Goal: Check status: Check status

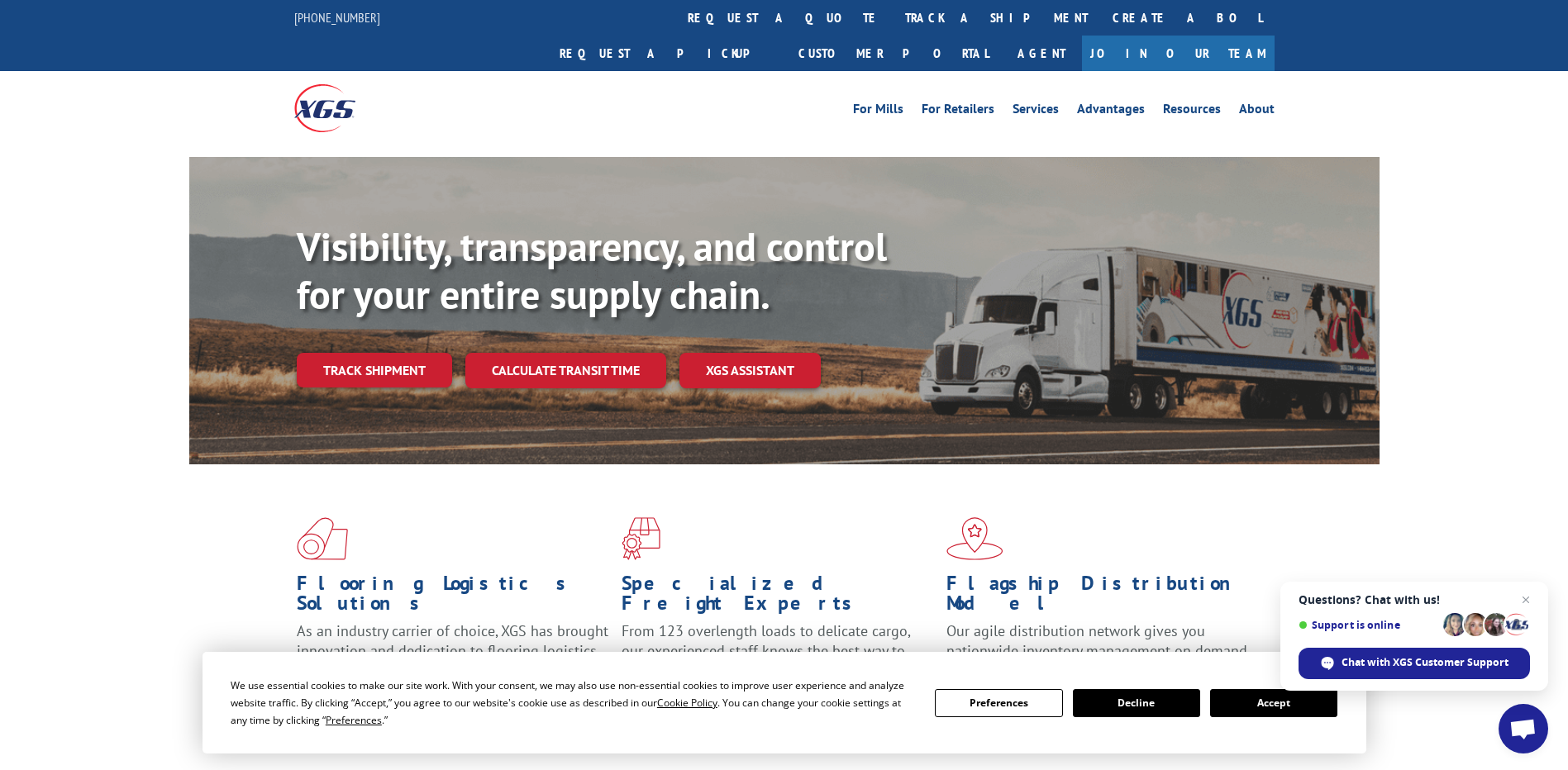
click at [1286, 710] on button "Accept" at bounding box center [1273, 703] width 128 height 28
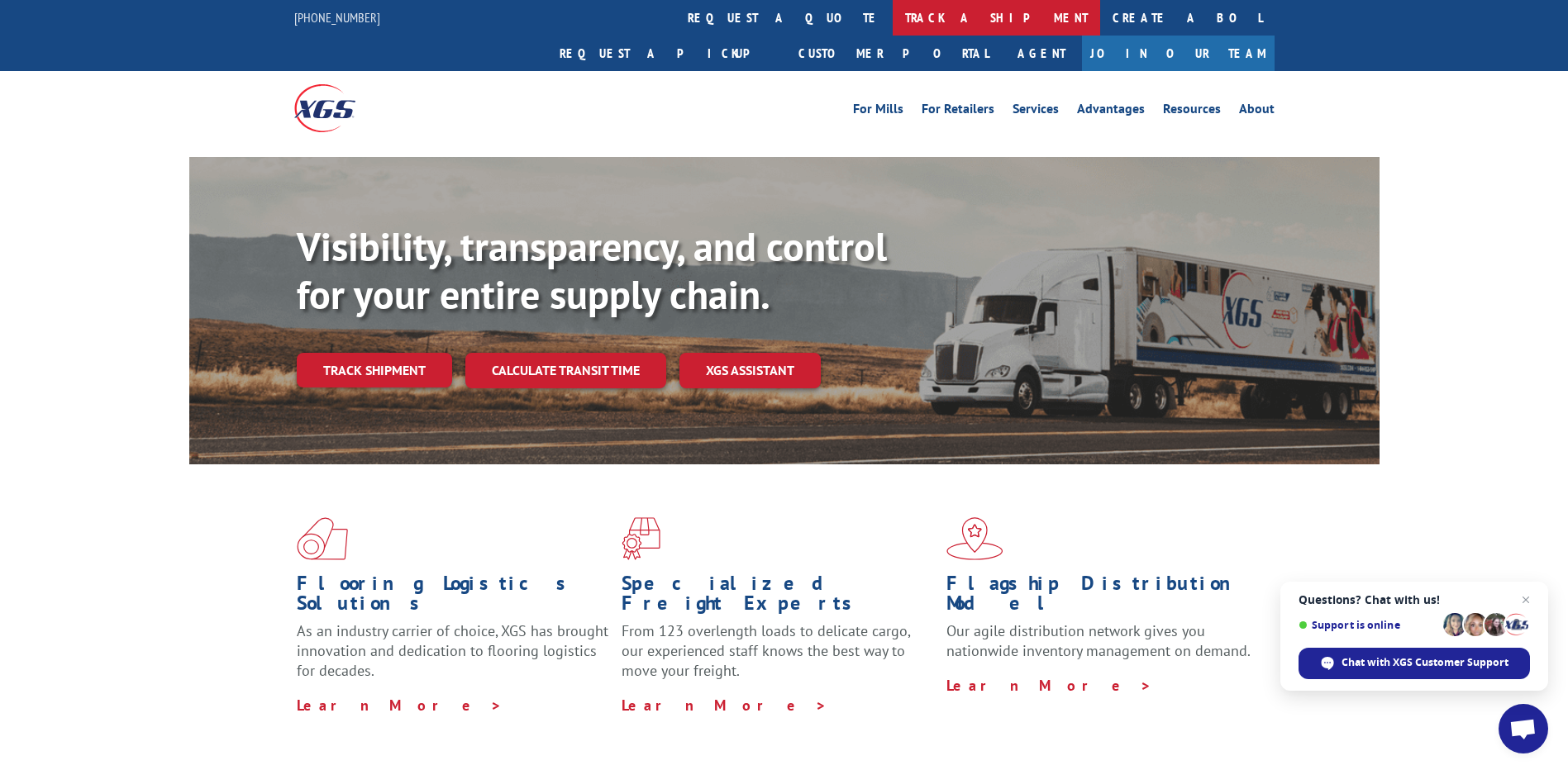
click at [893, 14] on link "track a shipment" at bounding box center [997, 18] width 208 height 36
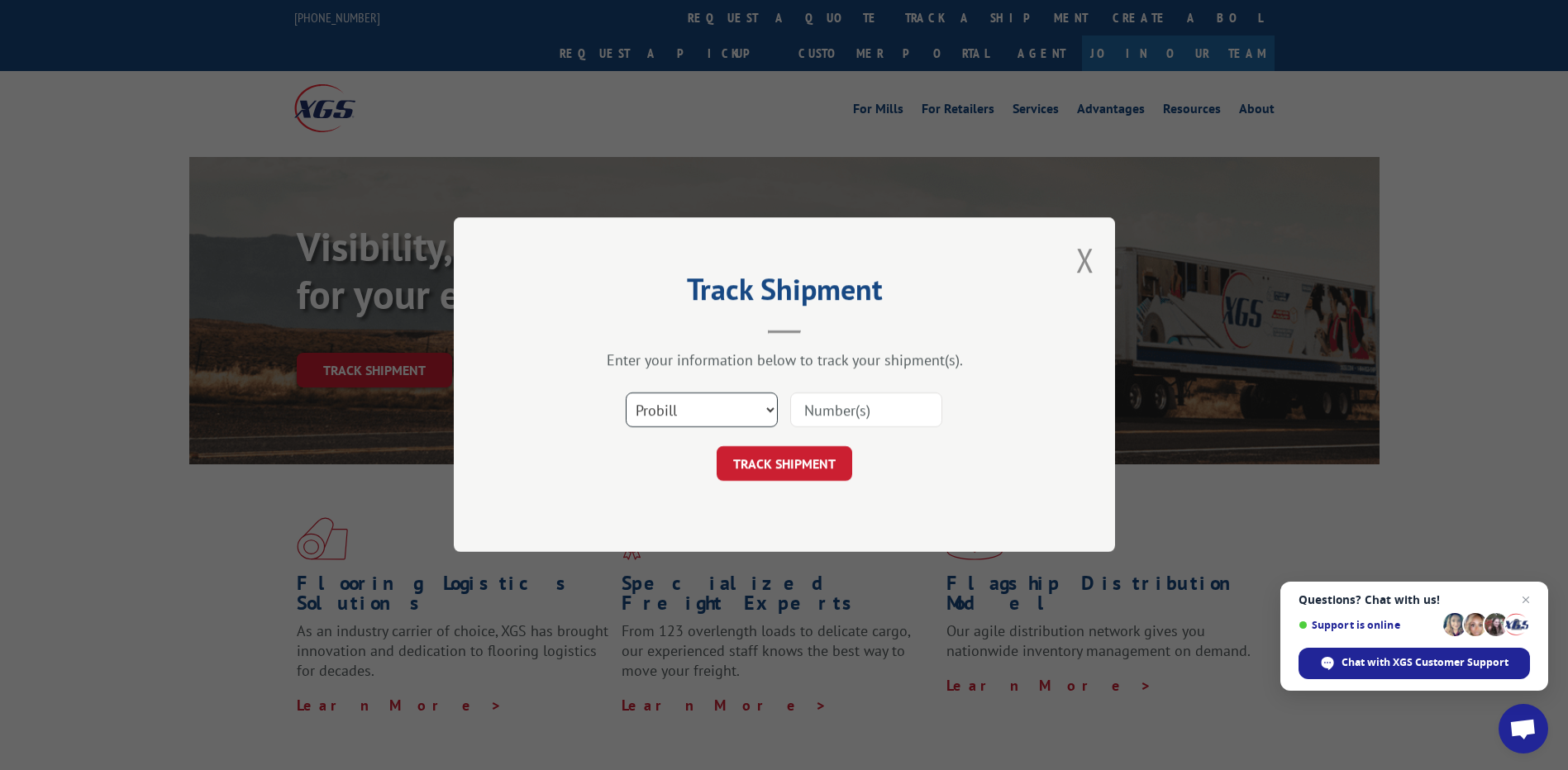
click at [754, 409] on select "Select category... Probill BOL PO" at bounding box center [702, 410] width 152 height 35
select select "po"
click at [626, 393] on select "Select category... Probill BOL PO" at bounding box center [702, 410] width 152 height 35
click at [842, 419] on input at bounding box center [866, 410] width 152 height 35
paste input "64705"
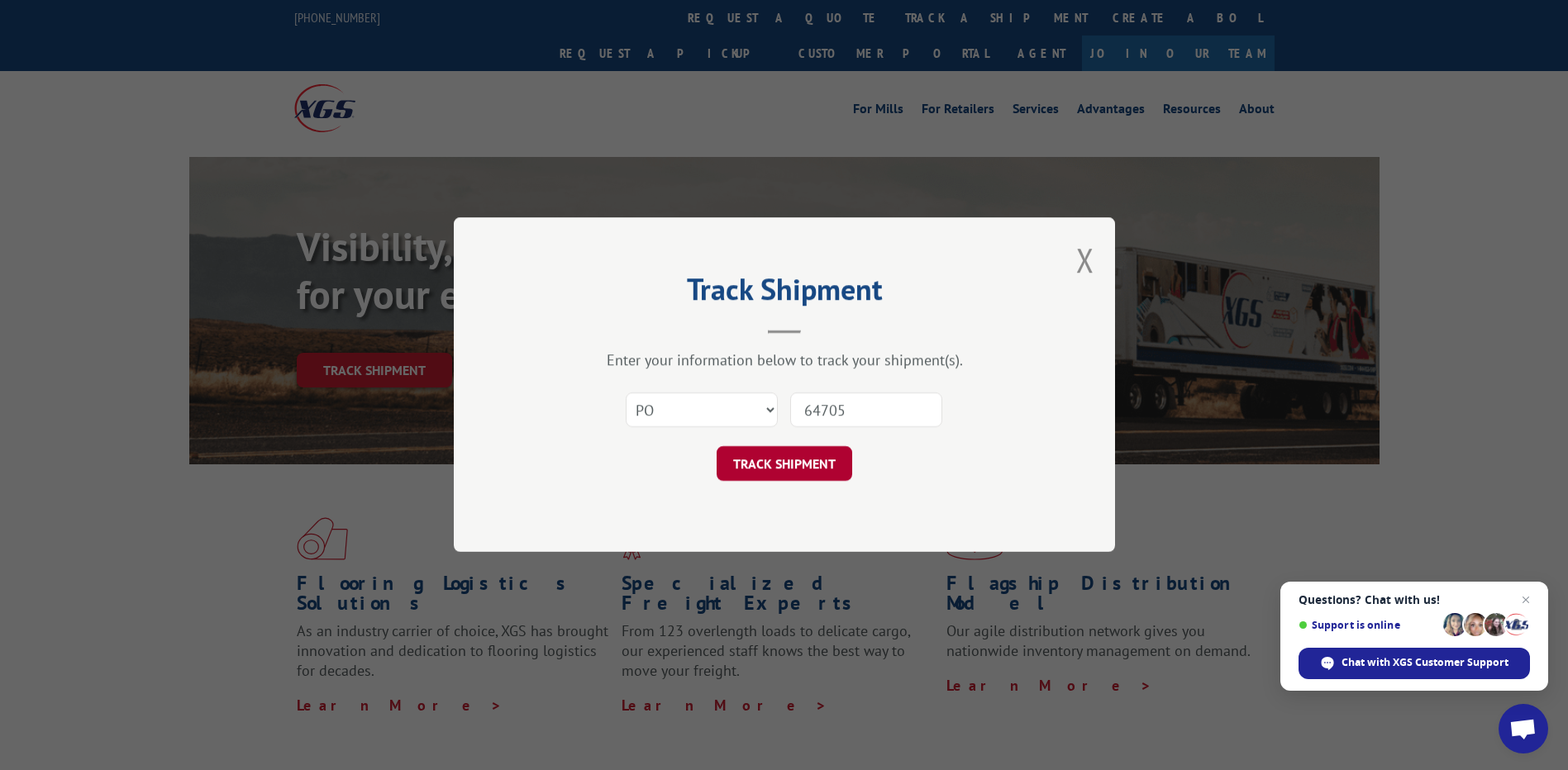
type input "64705"
click at [820, 471] on button "TRACK SHIPMENT" at bounding box center [784, 464] width 135 height 35
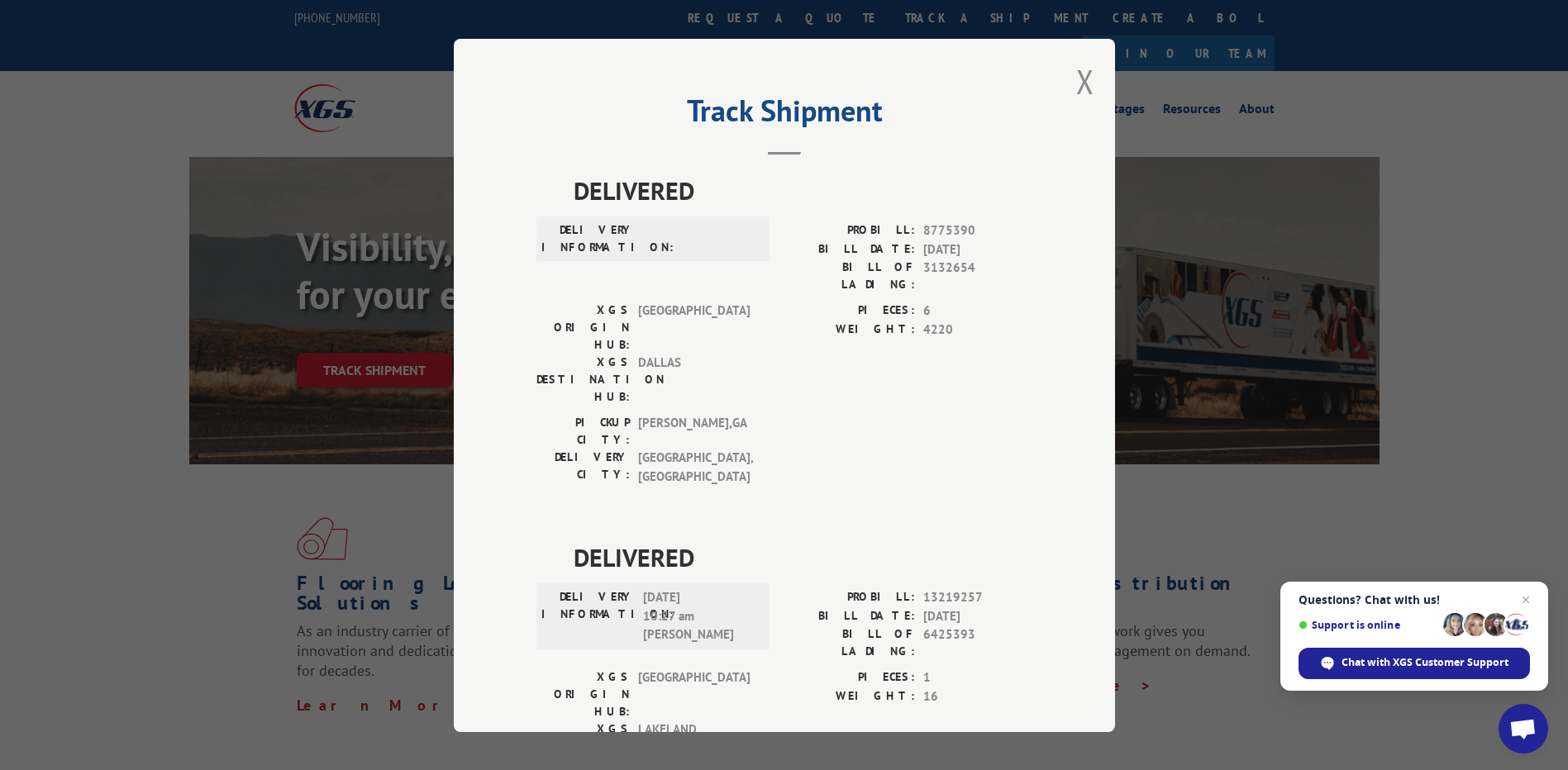
scroll to position [83, 0]
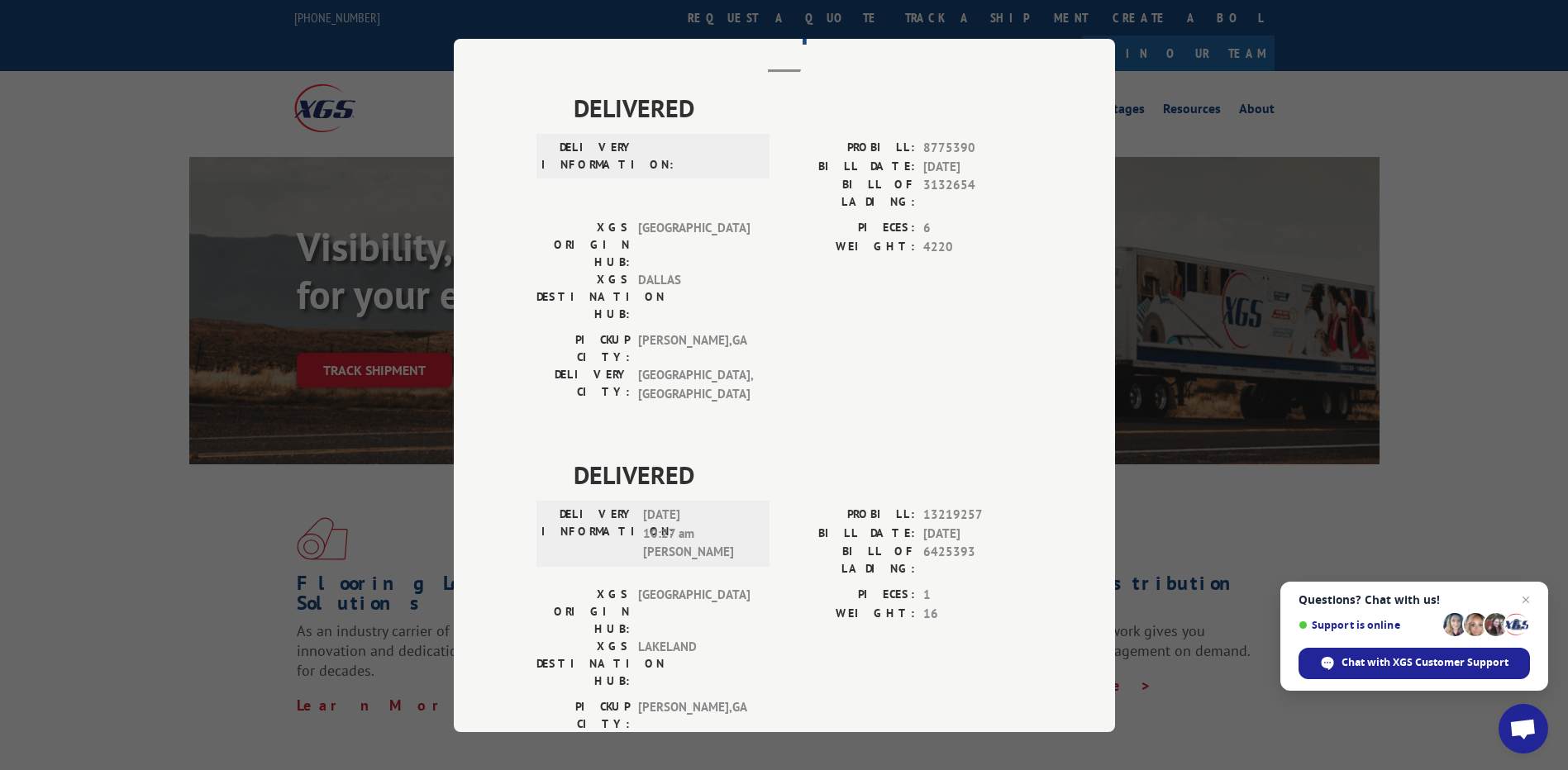
drag, startPoint x: 663, startPoint y: 412, endPoint x: 729, endPoint y: 410, distance: 66.0
click at [729, 506] on span "[DATE] 10:27 am [PERSON_NAME]" at bounding box center [699, 534] width 112 height 56
drag, startPoint x: 729, startPoint y: 410, endPoint x: 863, endPoint y: 359, distance: 143.4
click at [863, 457] on span "DELIVERED" at bounding box center [803, 475] width 459 height 38
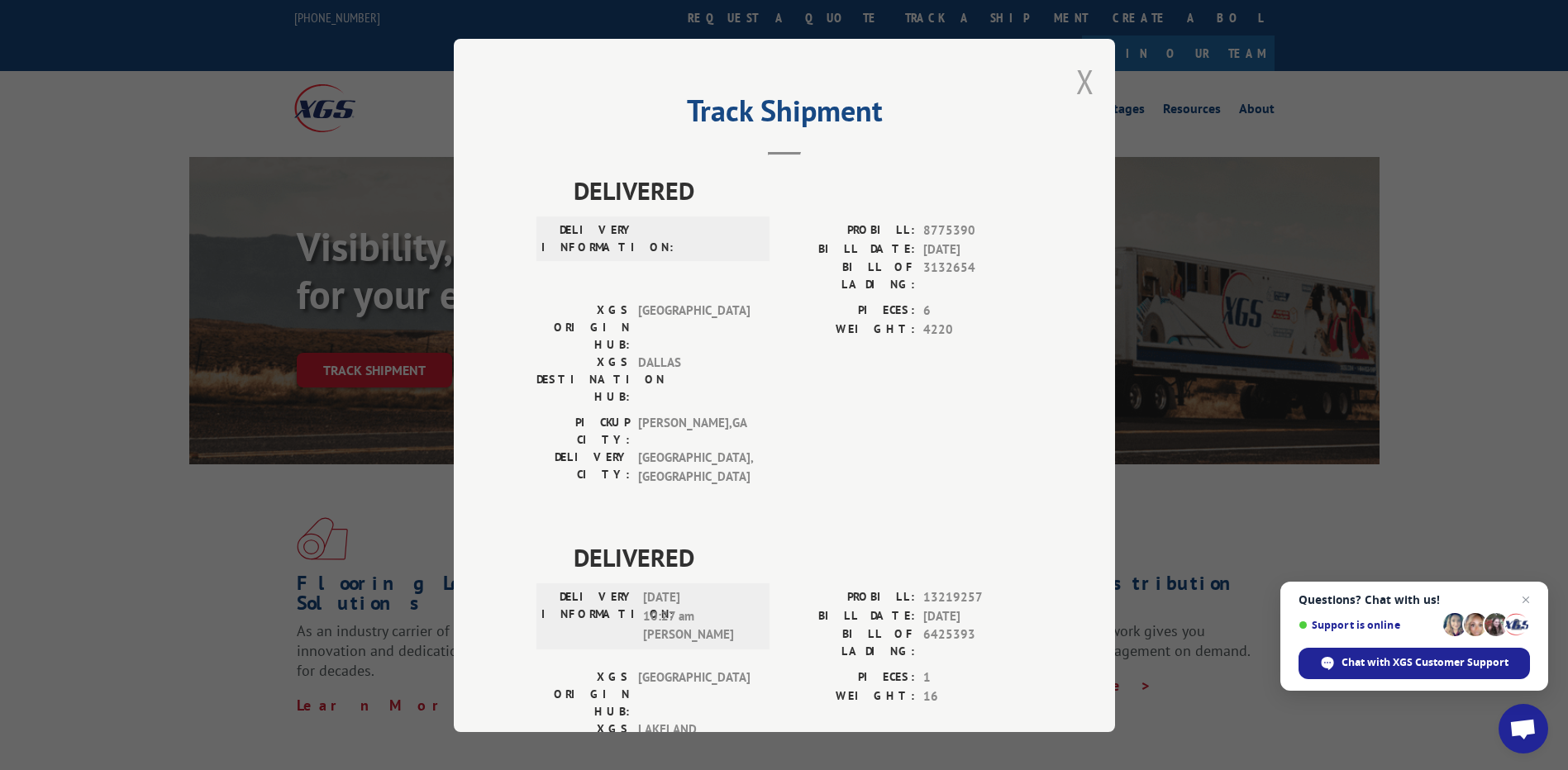
click at [1077, 83] on button "Close modal" at bounding box center [1086, 81] width 18 height 43
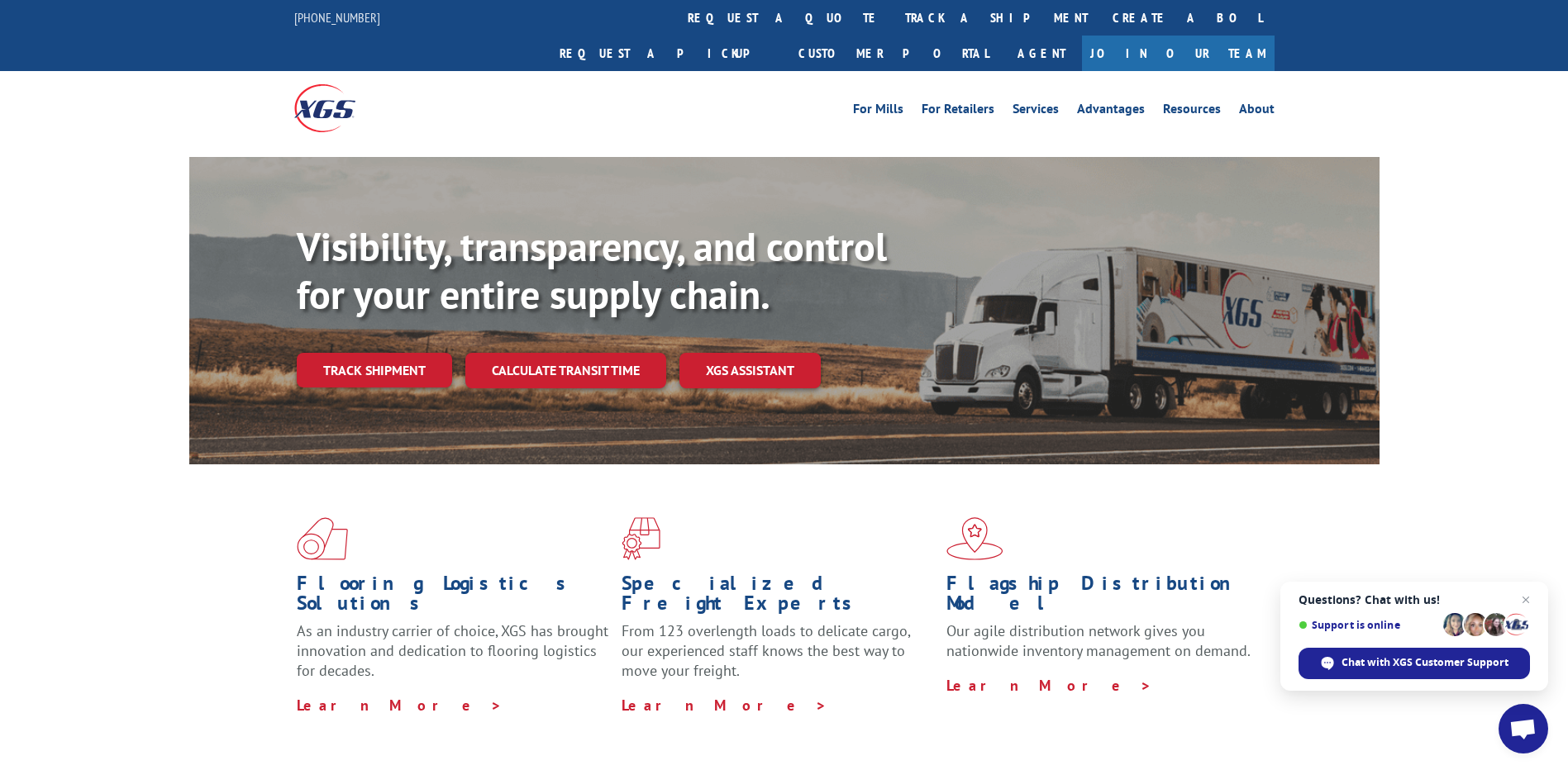
click at [1209, 36] on link "Join Our Team" at bounding box center [1178, 53] width 193 height 36
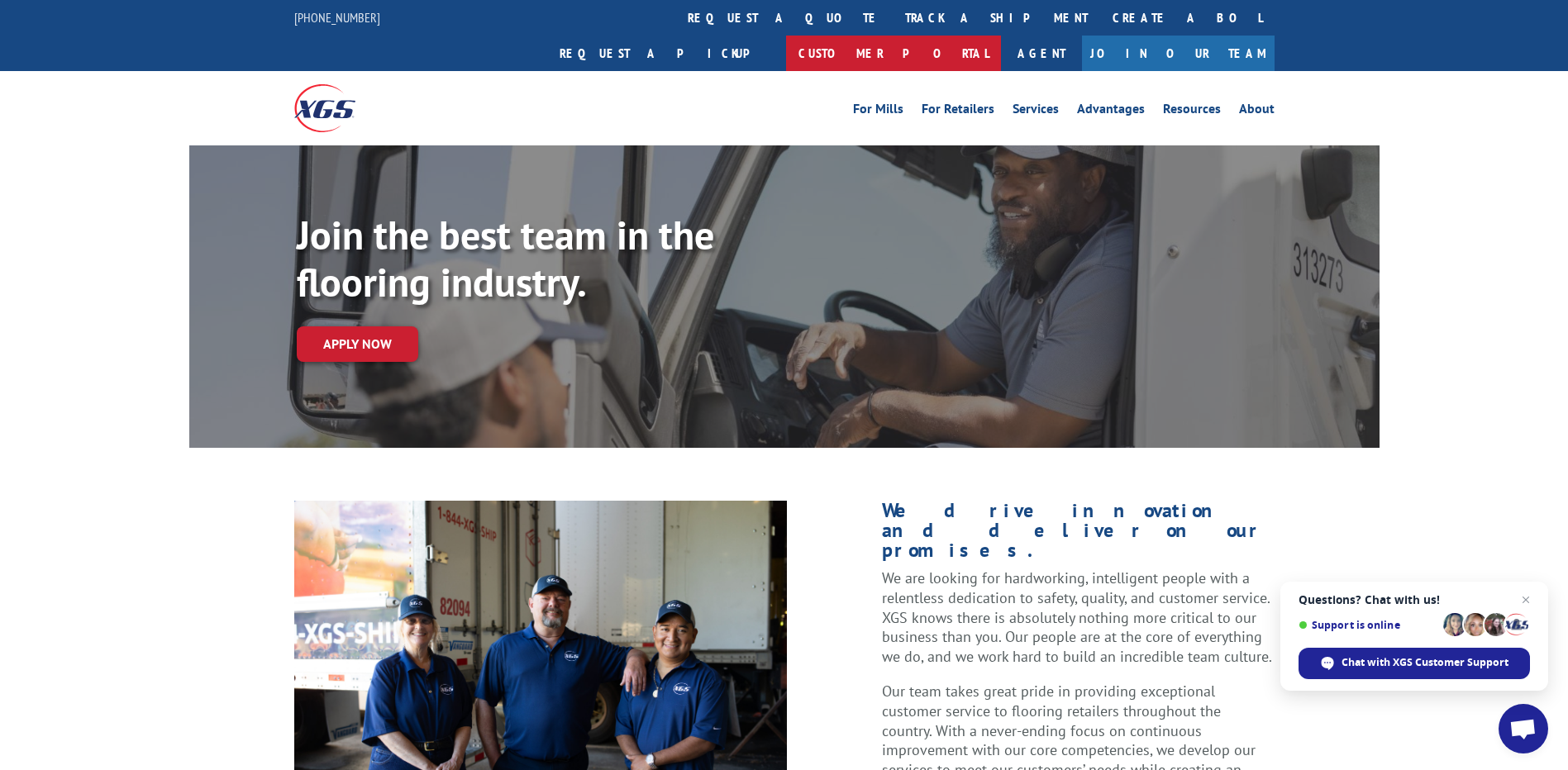
click at [1002, 36] on link "Customer Portal" at bounding box center [893, 53] width 215 height 36
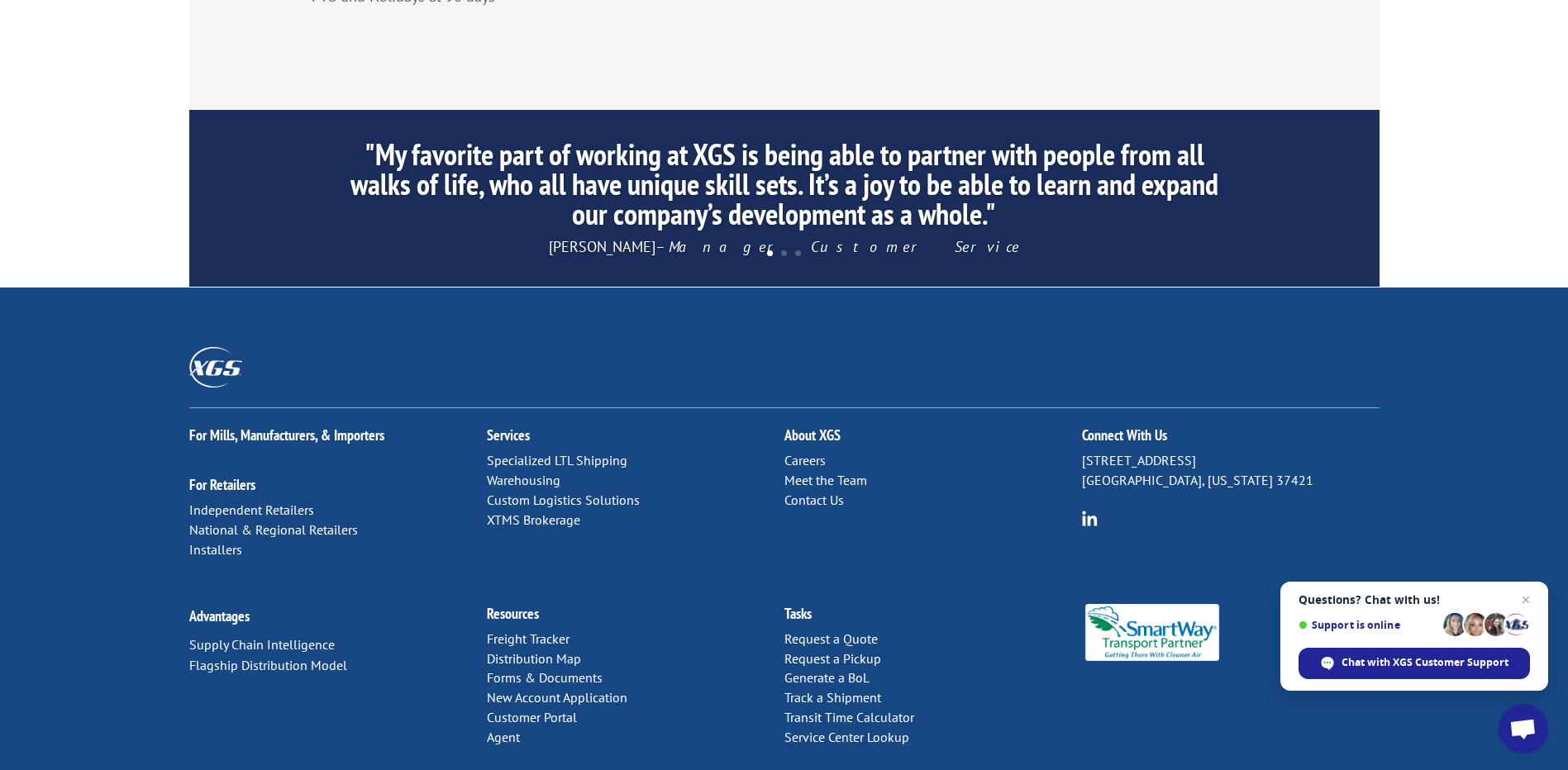
scroll to position [1588, 0]
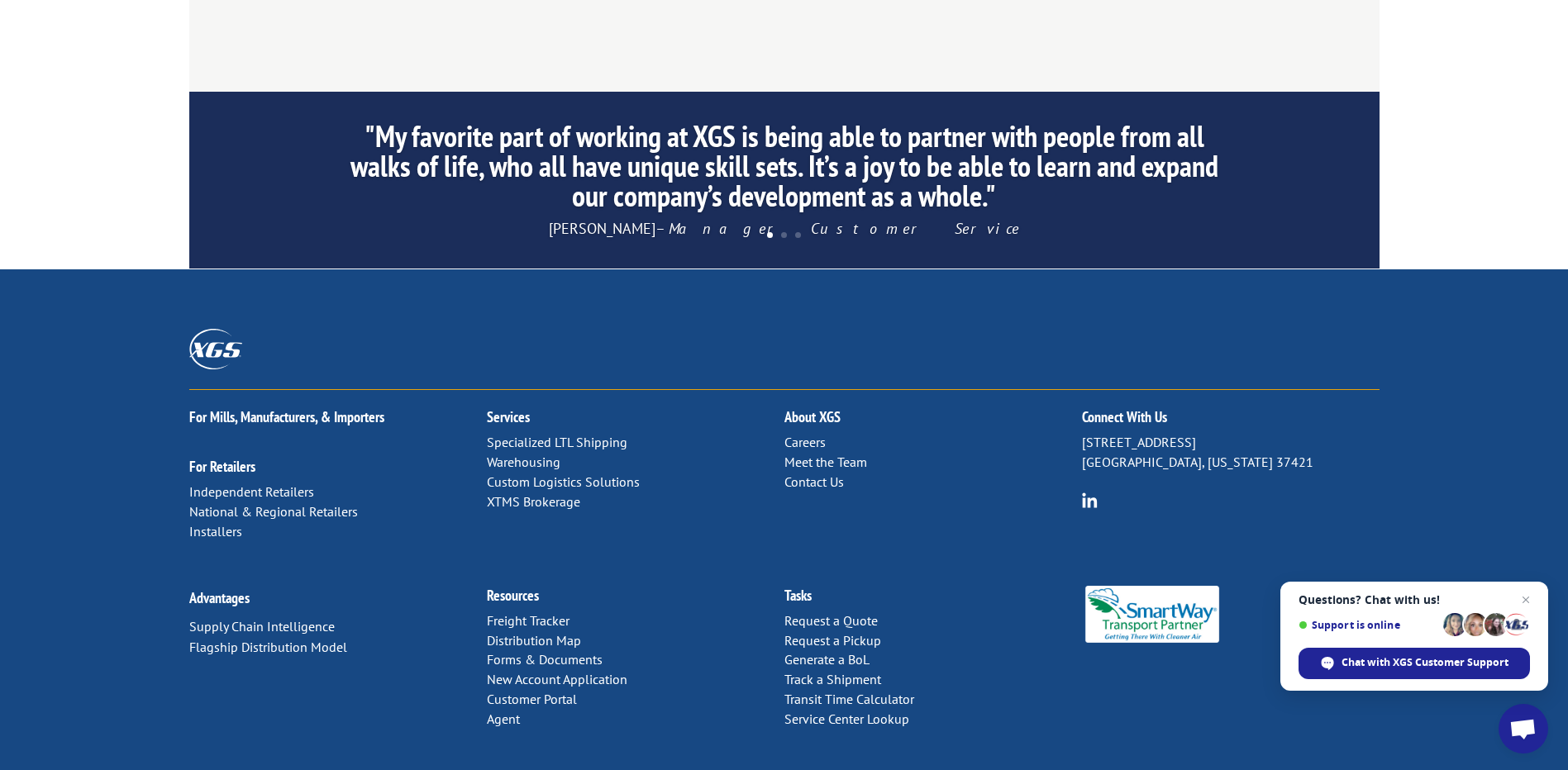
click at [820, 439] on div "For Mills, Manufacturers, & Importers For Retailers Independent Retailers Natio…" at bounding box center [784, 479] width 1190 height 178
click at [824, 473] on link "Contact Us" at bounding box center [815, 481] width 59 height 17
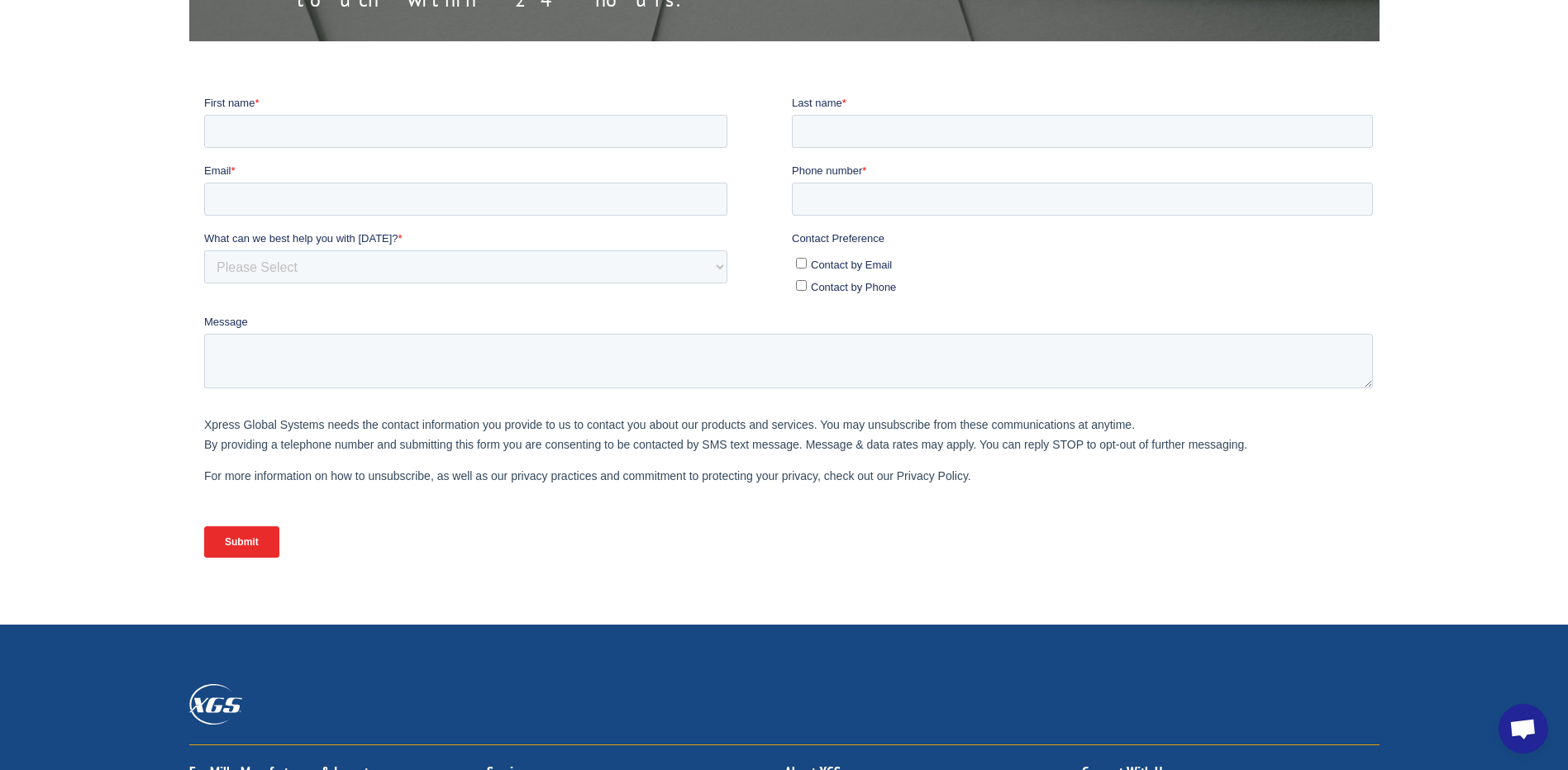
scroll to position [578, 0]
